Goal: Task Accomplishment & Management: Manage account settings

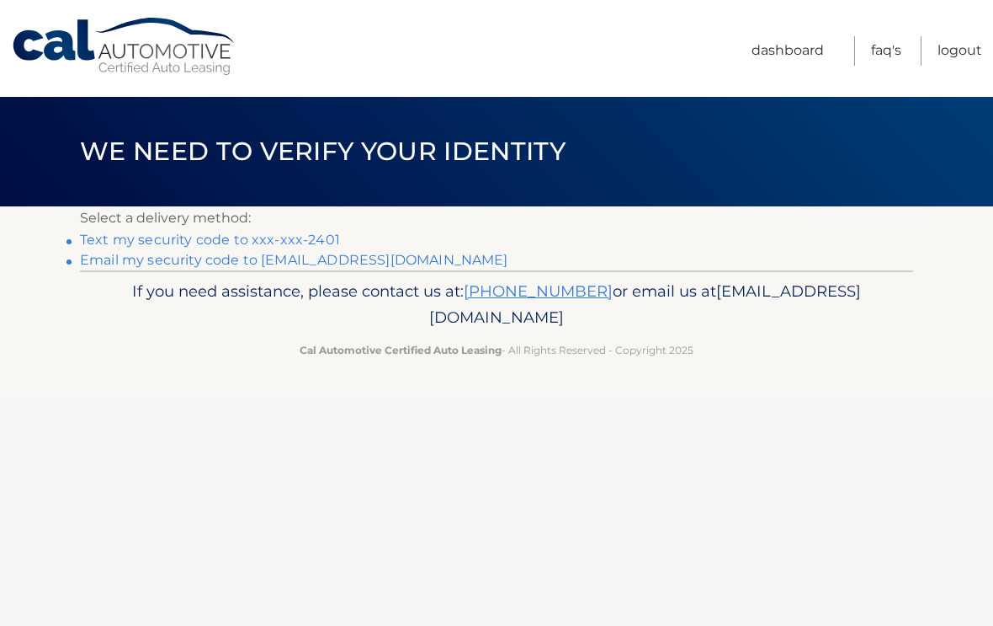
click at [248, 243] on link "Text my security code to xxx-xxx-2401" at bounding box center [210, 240] width 260 height 16
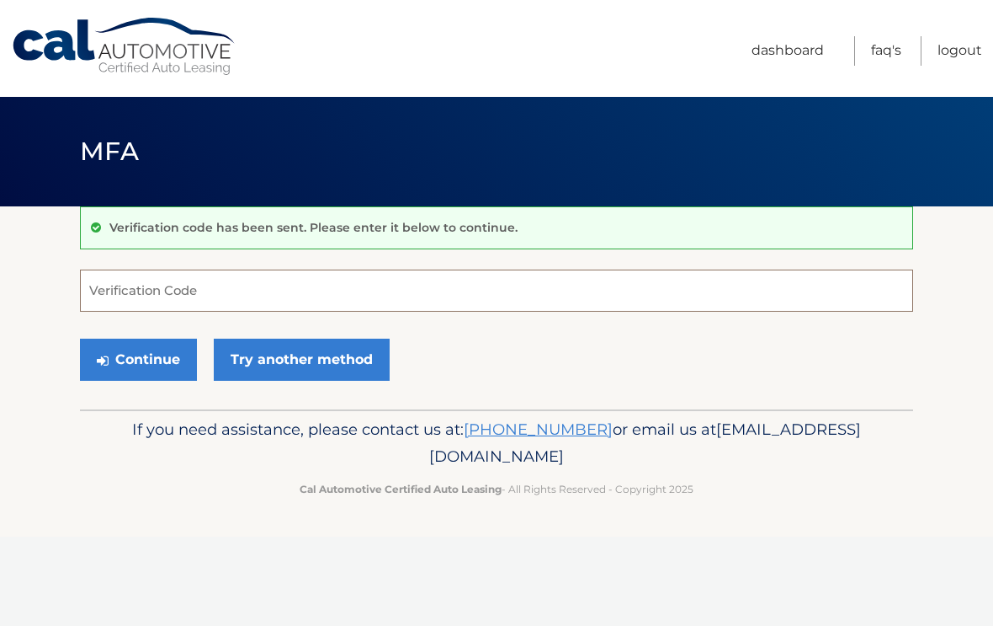
click at [204, 290] on input "Verification Code" at bounding box center [496, 290] width 833 height 42
type input "049220"
click at [138, 359] on button "Continue" at bounding box center [138, 359] width 117 height 42
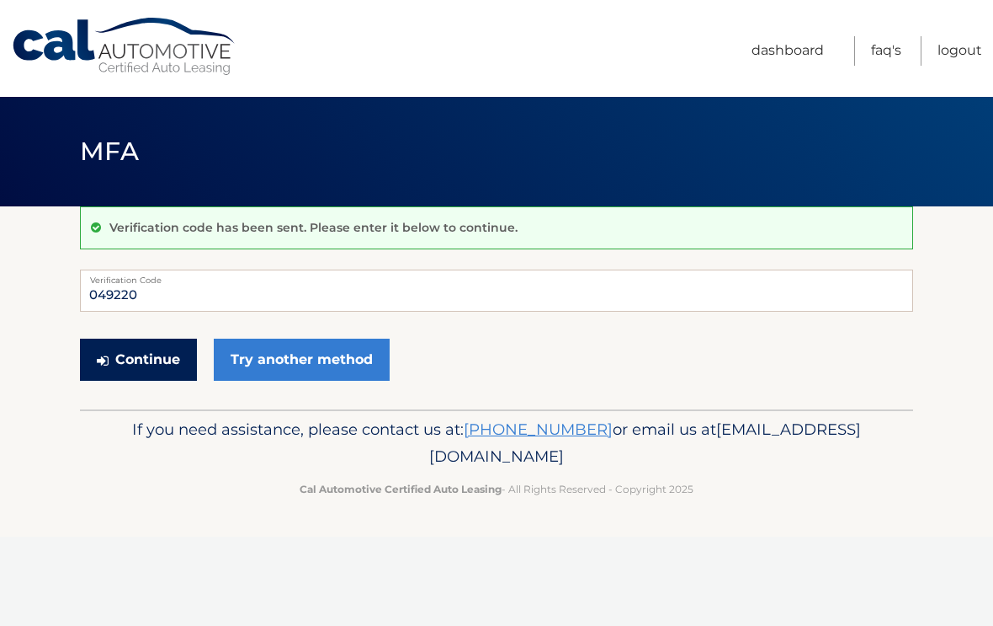
click at [131, 357] on button "Continue" at bounding box center [138, 359] width 117 height 42
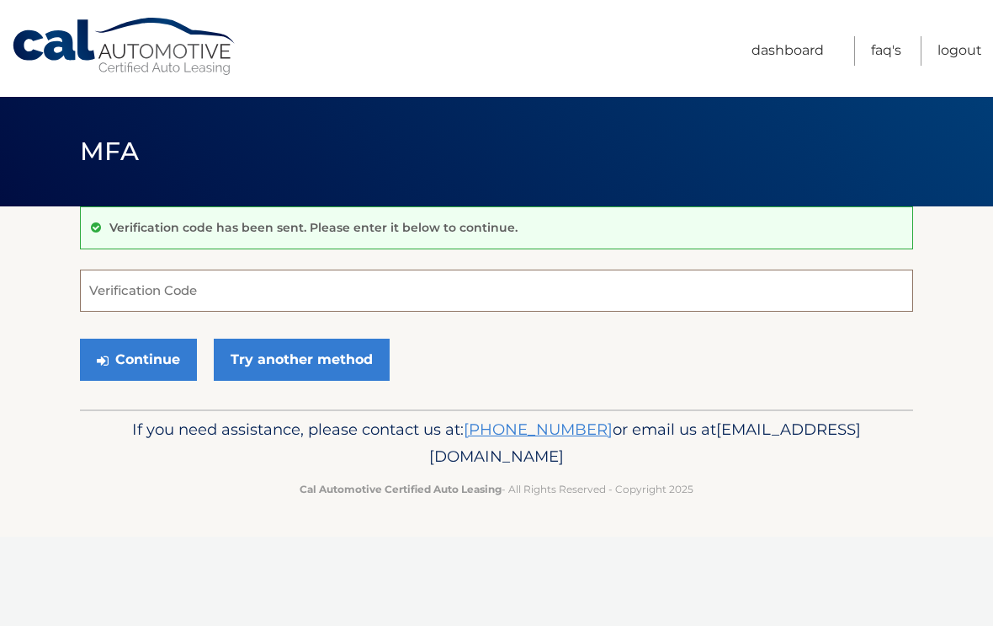
click at [107, 278] on input "Verification Code" at bounding box center [496, 290] width 833 height 42
click at [114, 365] on button "Continue" at bounding box center [138, 359] width 117 height 42
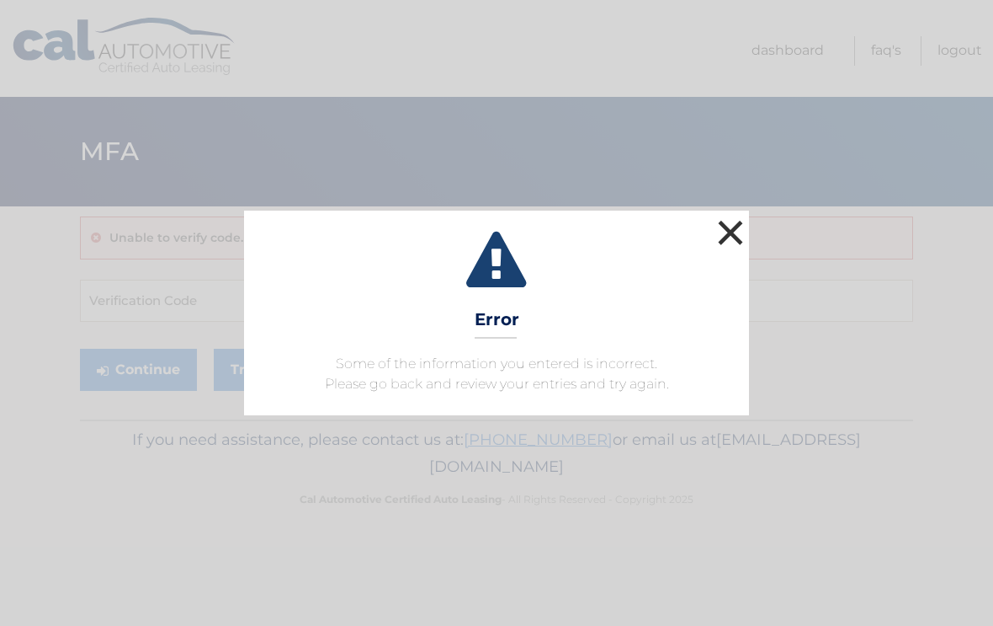
click at [743, 234] on button "×" at bounding box center [731, 233] width 34 height 34
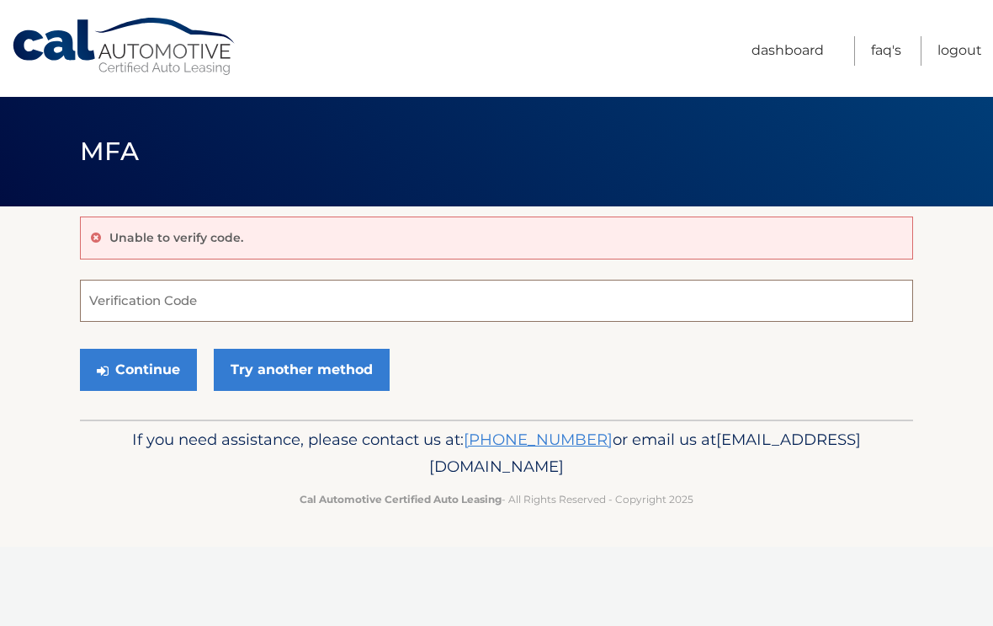
click at [129, 309] on input "Verification Code" at bounding box center [496, 301] width 833 height 42
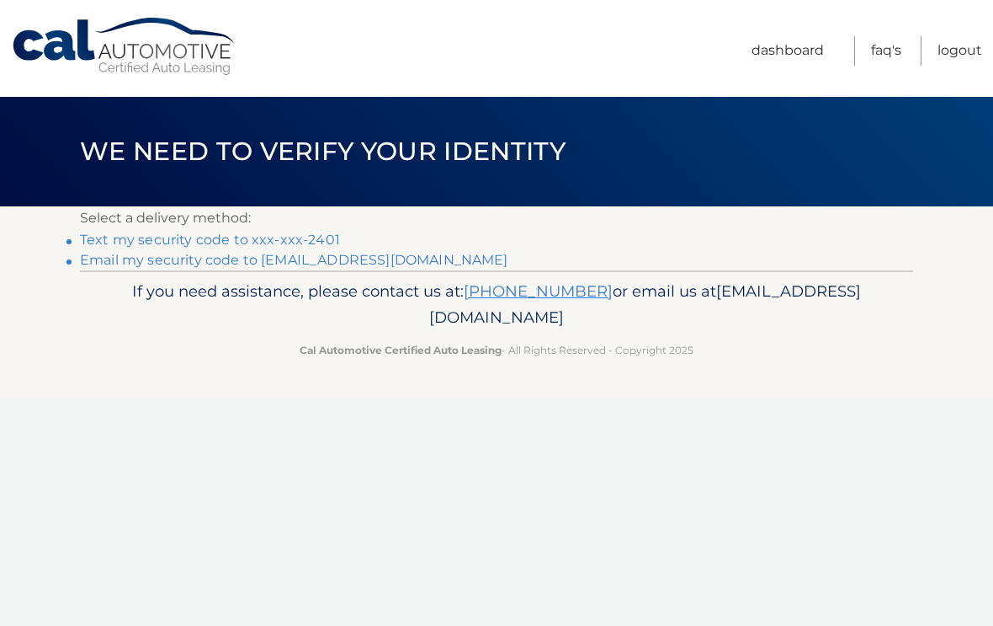
click at [244, 242] on link "Text my security code to xxx-xxx-2401" at bounding box center [210, 240] width 260 height 16
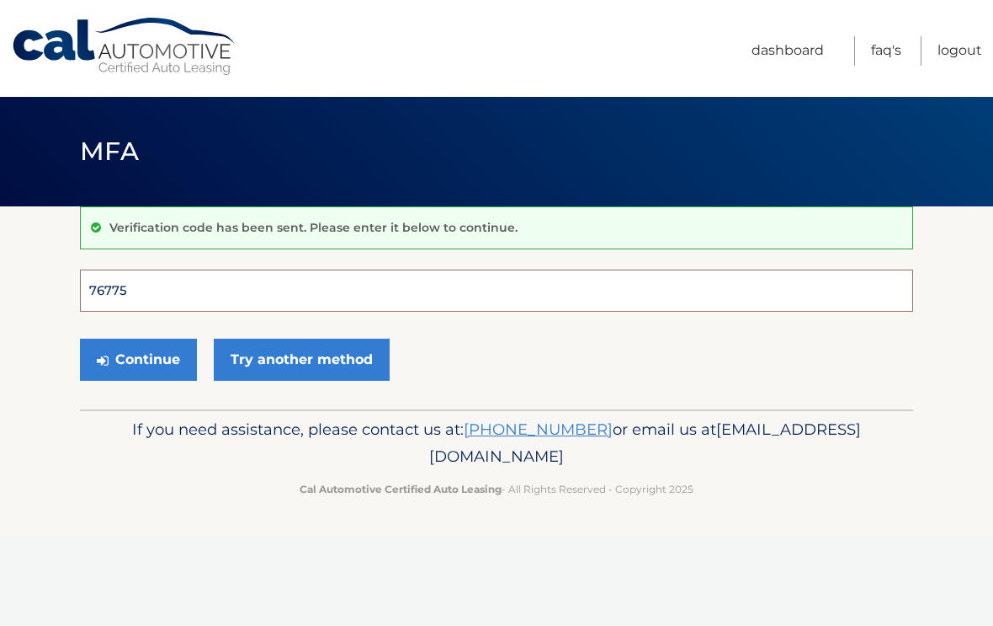
type input "767757"
click at [138, 359] on button "Continue" at bounding box center [138, 359] width 117 height 42
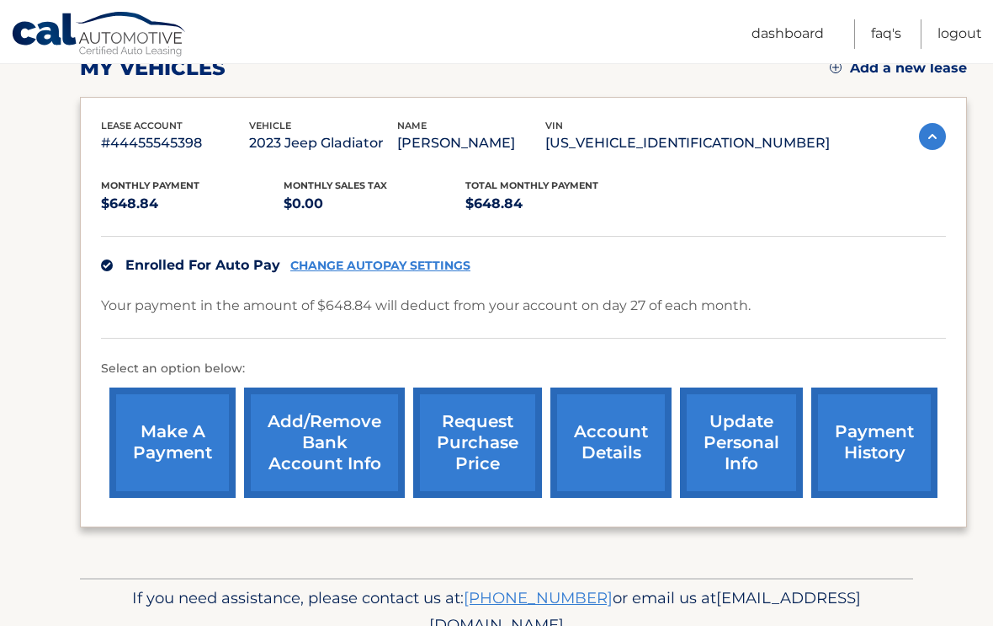
scroll to position [300, 0]
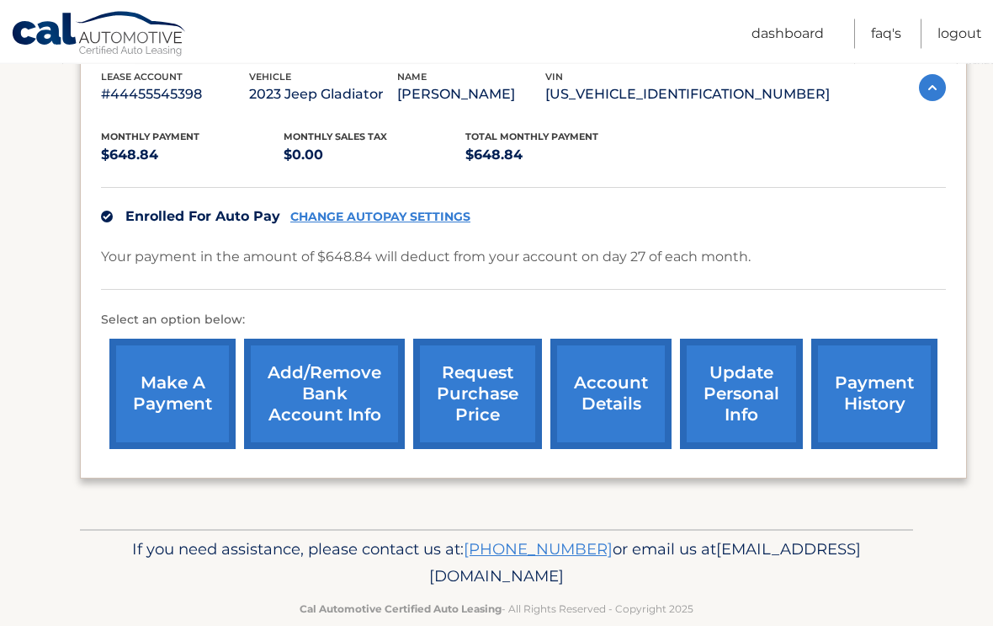
click at [608, 397] on link "account details" at bounding box center [611, 394] width 121 height 110
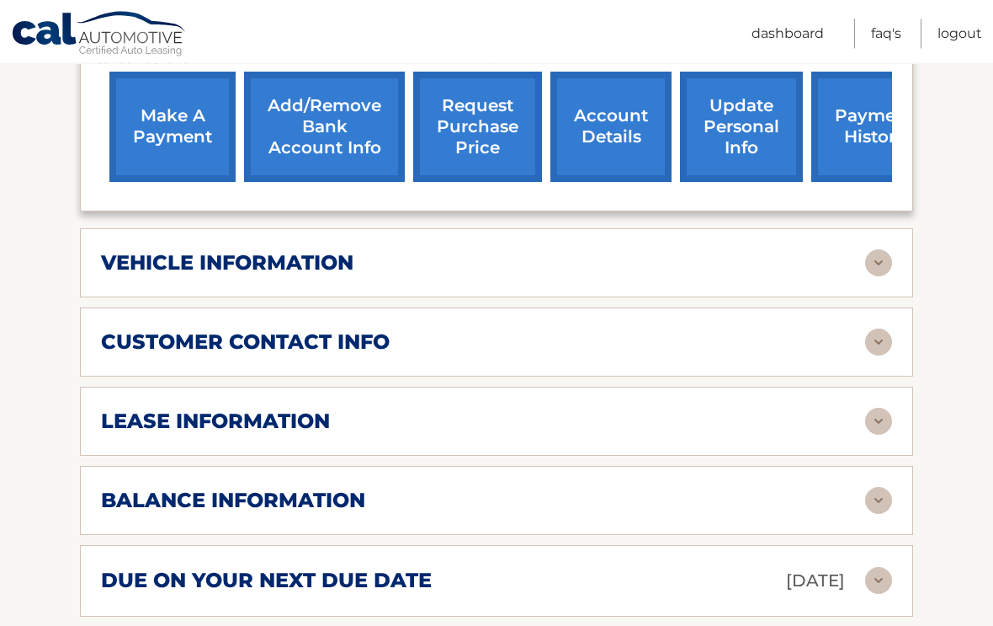
scroll to position [711, 0]
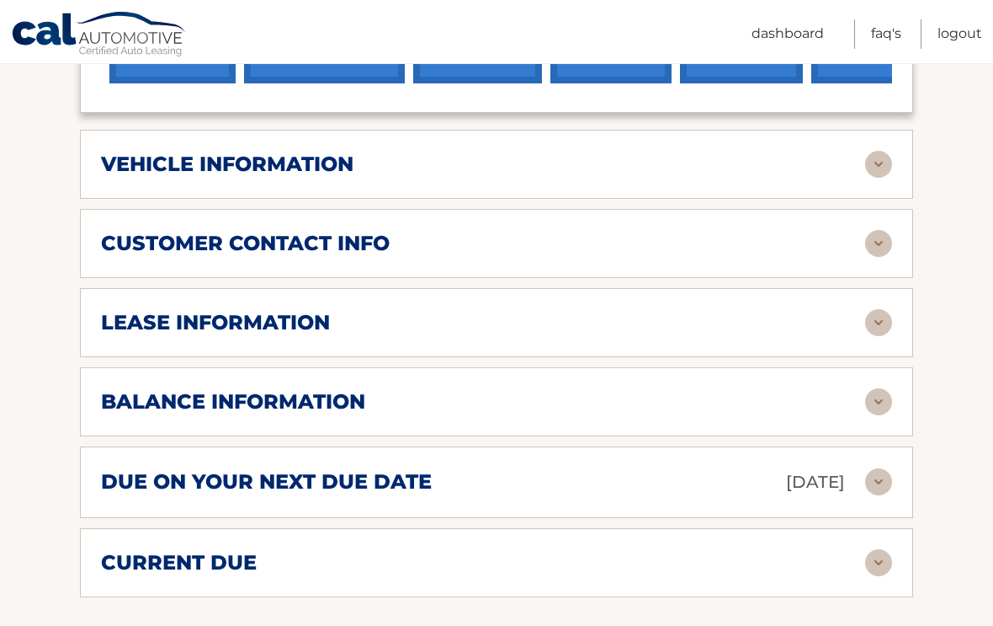
click at [868, 309] on img at bounding box center [878, 322] width 27 height 27
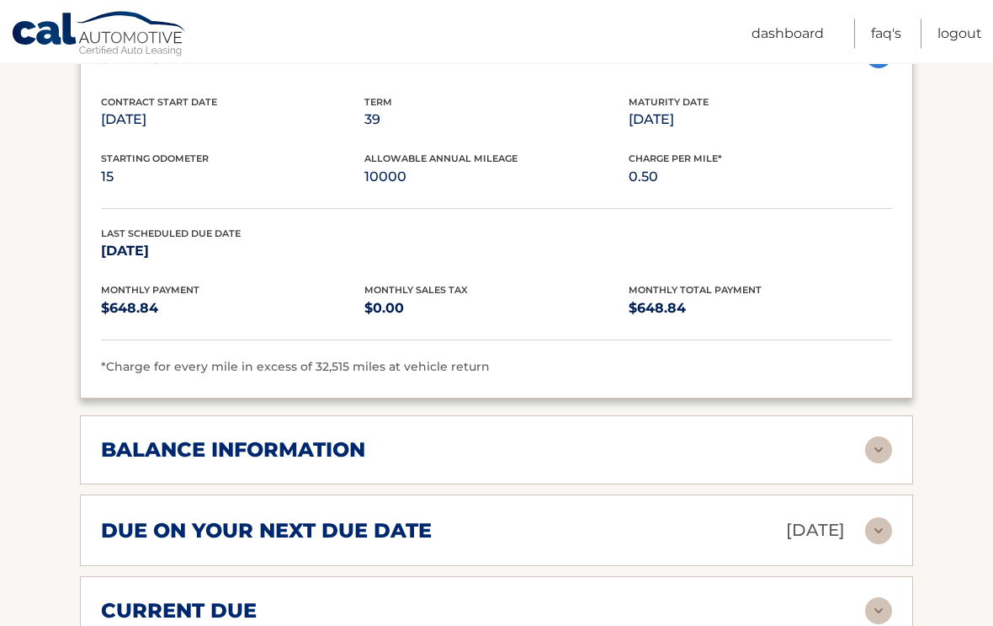
scroll to position [979, 0]
click at [883, 517] on img at bounding box center [878, 530] width 27 height 27
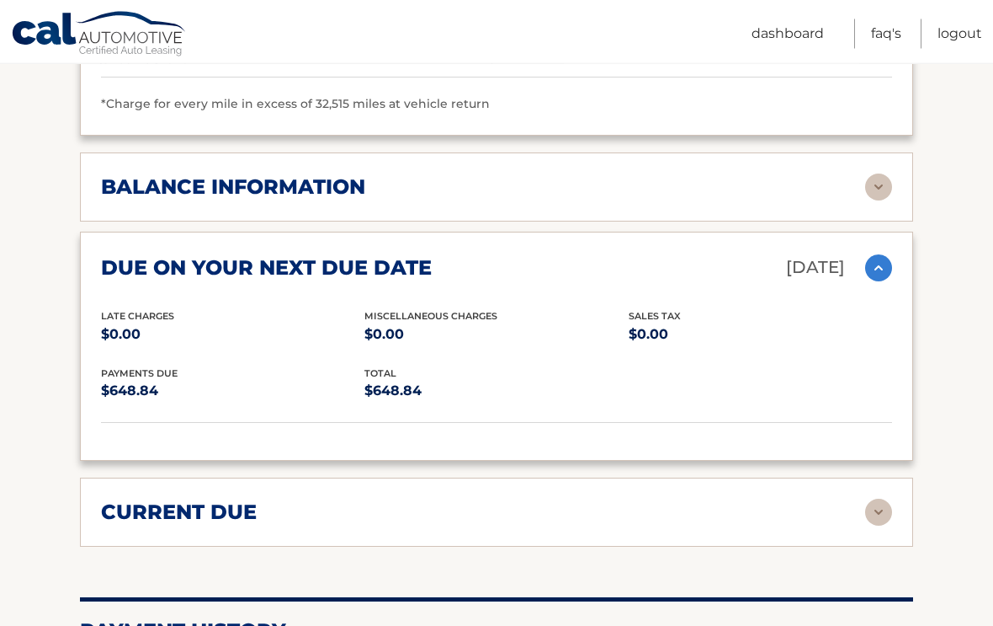
scroll to position [1244, 0]
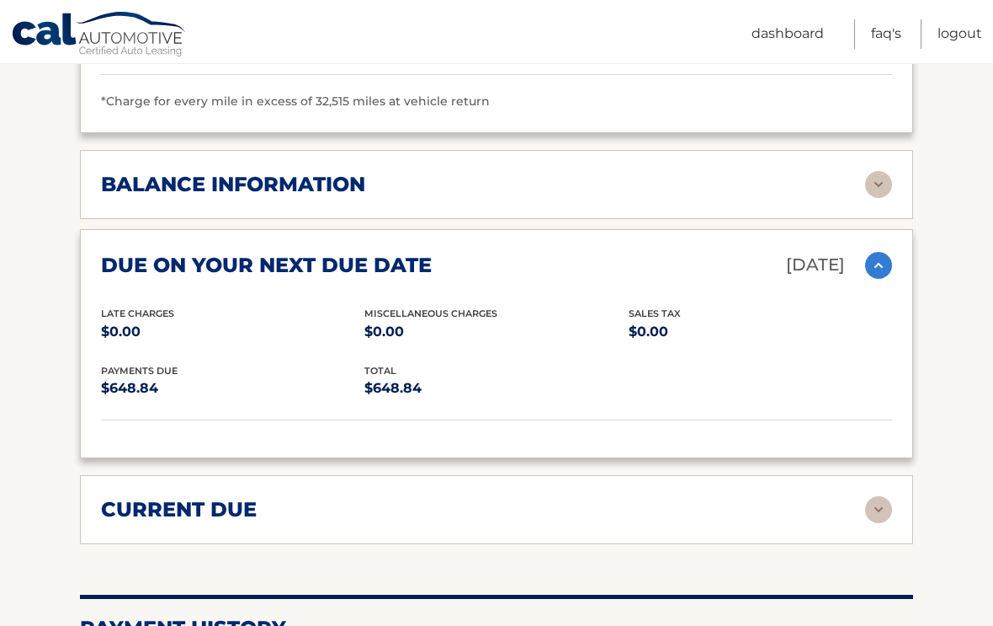
click at [865, 496] on img at bounding box center [878, 509] width 27 height 27
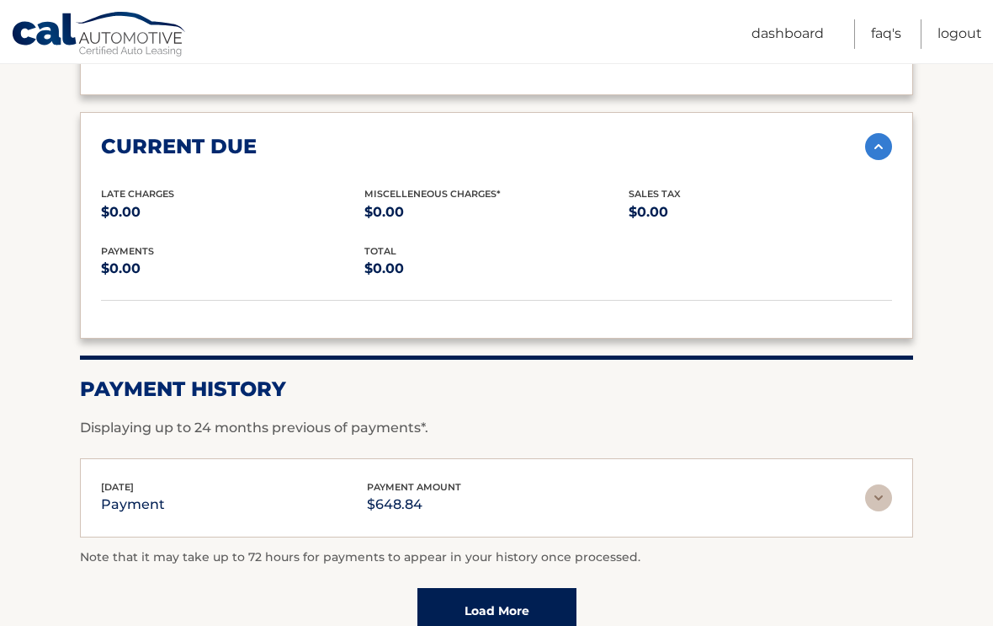
scroll to position [1715, 0]
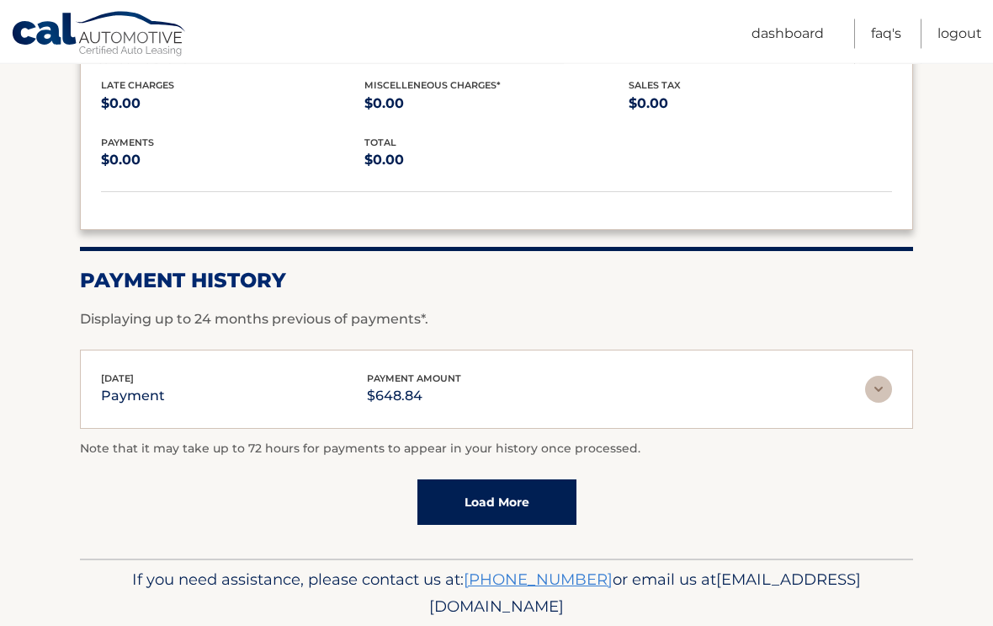
click at [881, 376] on img at bounding box center [878, 389] width 27 height 27
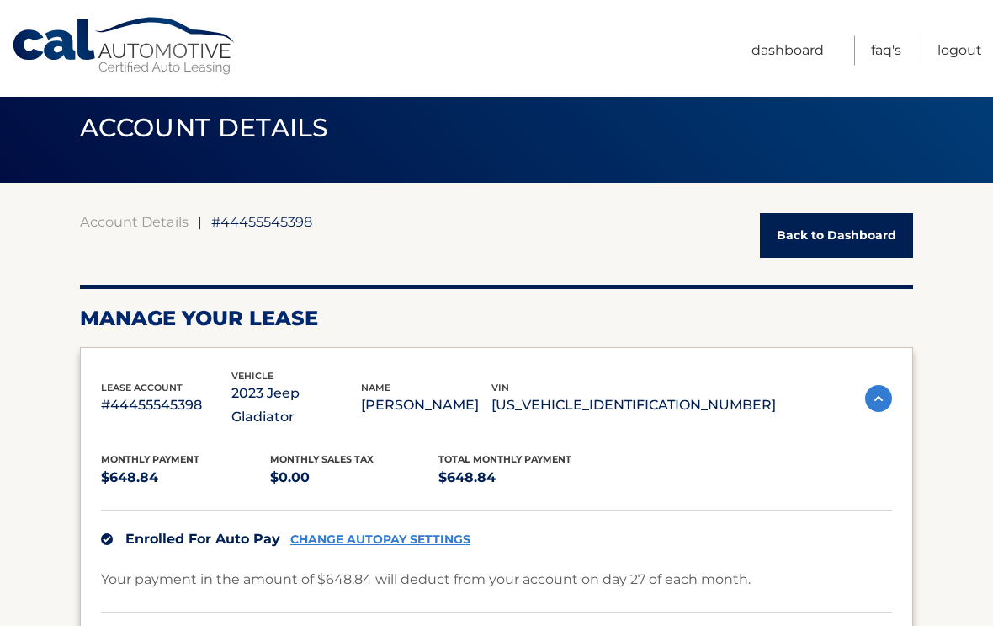
scroll to position [0, 0]
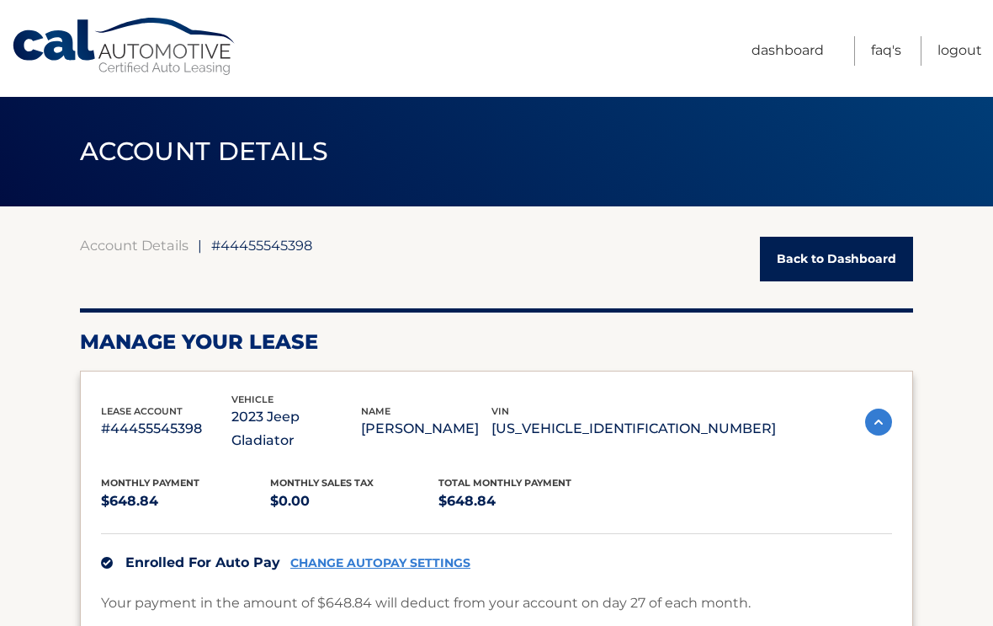
click at [863, 264] on link "Back to Dashboard" at bounding box center [836, 259] width 153 height 45
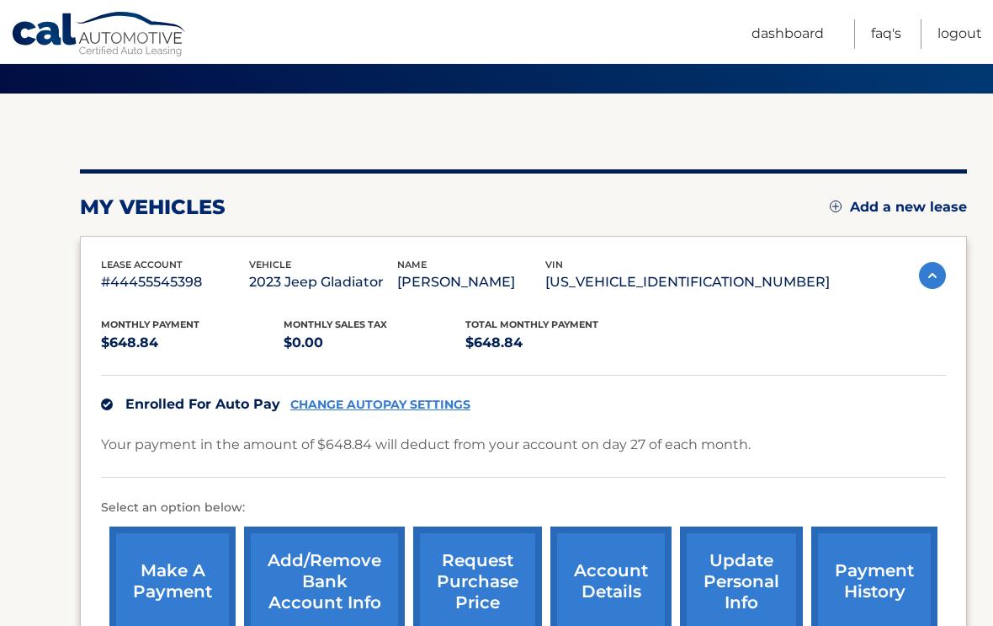
scroll to position [236, 0]
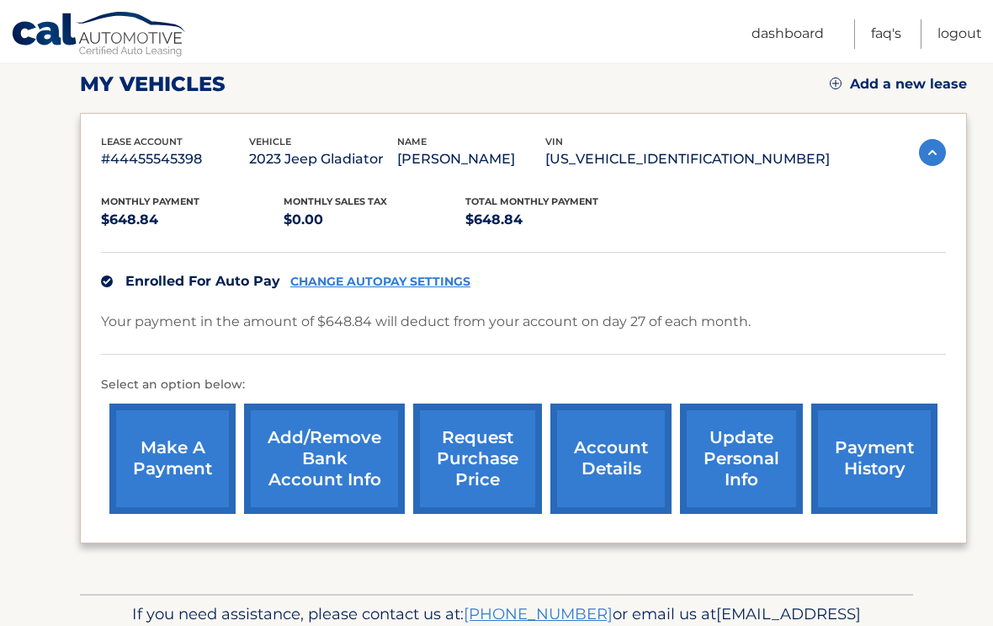
click at [466, 473] on link "request purchase price" at bounding box center [477, 458] width 129 height 110
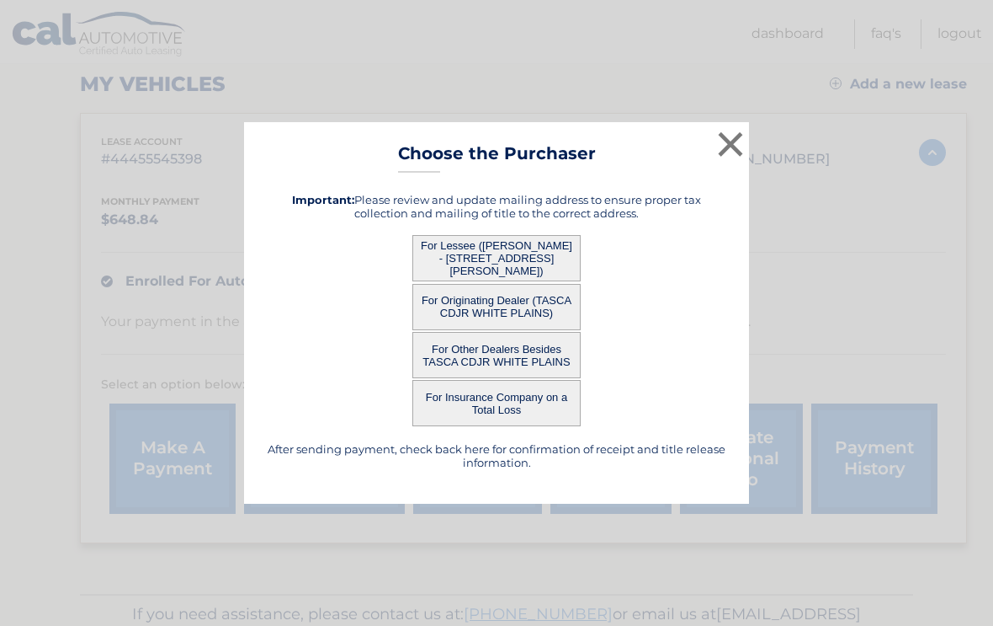
click at [461, 281] on button "For Lessee ([PERSON_NAME] - [STREET_ADDRESS][PERSON_NAME])" at bounding box center [497, 258] width 168 height 46
click at [480, 264] on button "For Lessee ([PERSON_NAME] - [STREET_ADDRESS][PERSON_NAME])" at bounding box center [497, 258] width 168 height 46
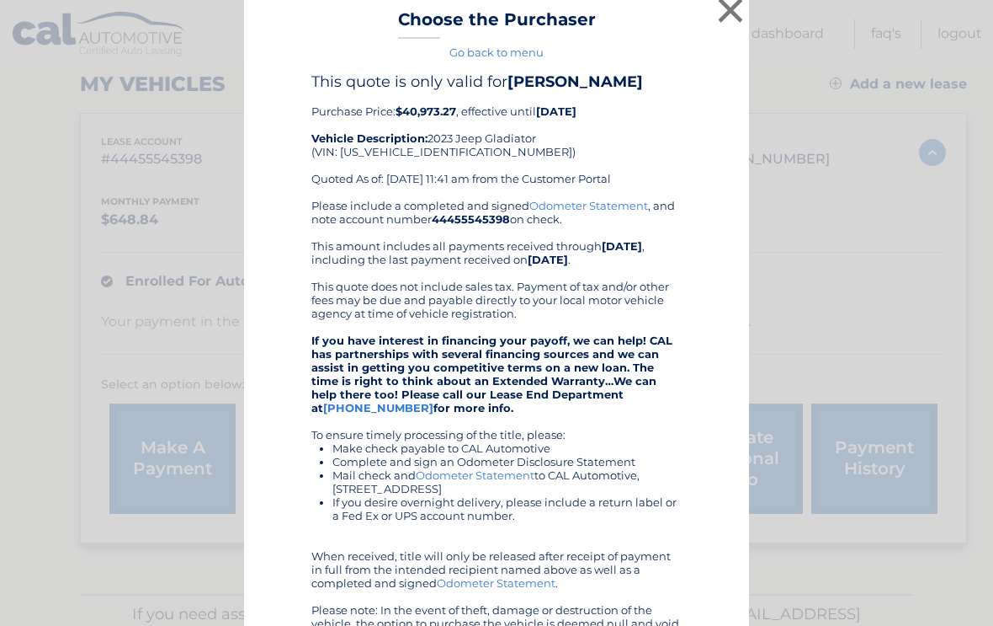
scroll to position [0, 0]
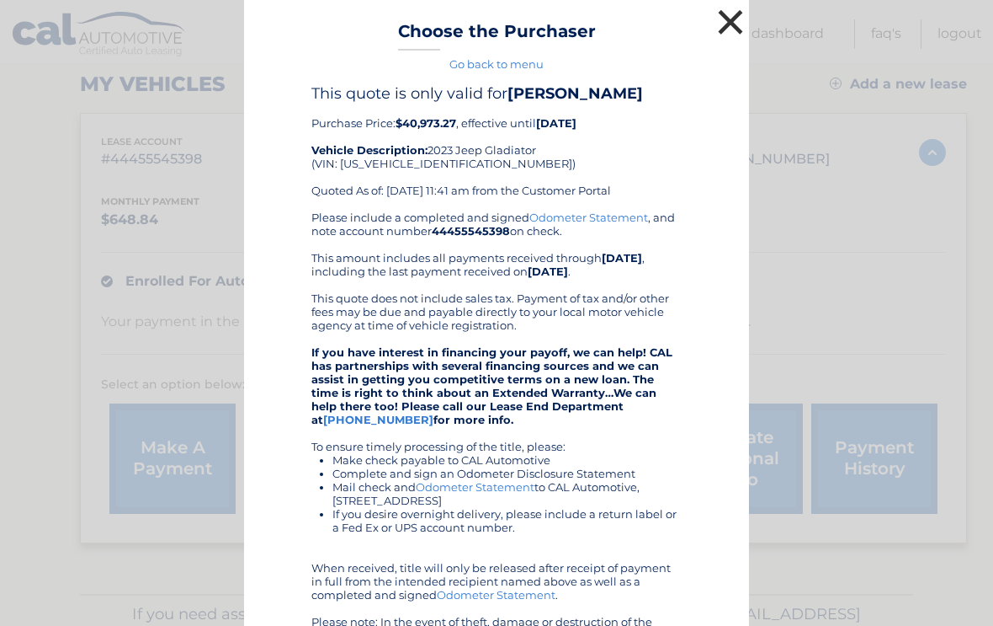
click at [744, 29] on button "×" at bounding box center [731, 22] width 34 height 34
